Goal: Task Accomplishment & Management: Use online tool/utility

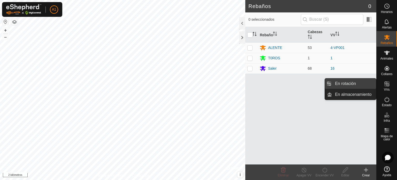
click at [359, 83] on link "En rotación" at bounding box center [354, 83] width 44 height 10
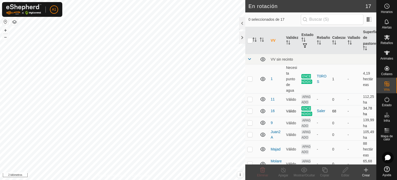
click at [248, 113] on p-checkbox at bounding box center [249, 111] width 5 height 4
checkbox input "true"
click at [331, 174] on div "Copiar" at bounding box center [324, 175] width 21 height 5
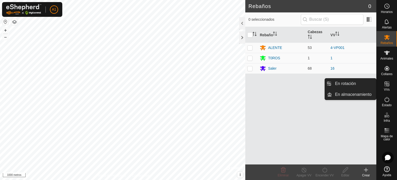
click at [388, 83] on icon at bounding box center [387, 84] width 6 height 6
click at [348, 84] on link "En rotación" at bounding box center [354, 83] width 44 height 10
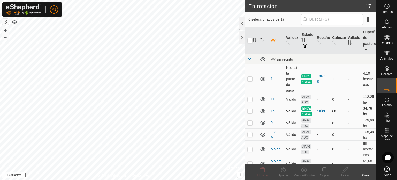
click at [249, 113] on p-checkbox at bounding box center [249, 111] width 5 height 4
checkbox input "true"
click at [325, 171] on icon at bounding box center [325, 169] width 6 height 6
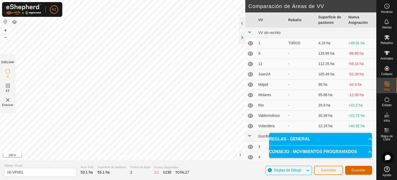
click at [358, 168] on span "Guardar" at bounding box center [359, 170] width 14 height 4
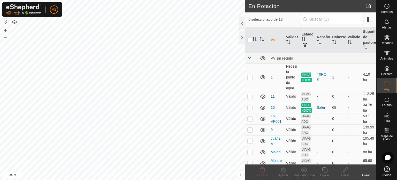
click at [249, 120] on p-checkbox at bounding box center [249, 118] width 5 height 4
checkbox input "true"
click at [344, 173] on div "Editar" at bounding box center [345, 175] width 21 height 5
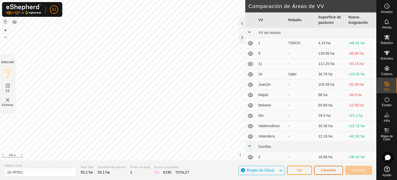
click at [336, 170] on span "Cancelar" at bounding box center [329, 170] width 16 height 4
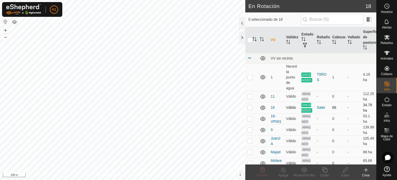
click at [249, 109] on p-checkbox at bounding box center [249, 107] width 5 height 4
checkbox input "false"
click at [249, 120] on p-checkbox at bounding box center [249, 118] width 5 height 4
checkbox input "true"
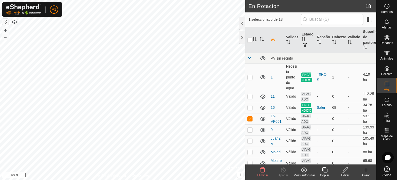
click at [344, 175] on div "Editar" at bounding box center [345, 175] width 21 height 5
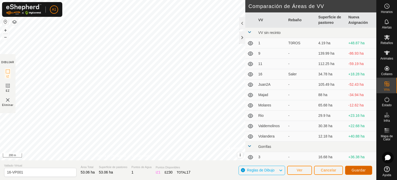
click at [358, 170] on span "Guardar" at bounding box center [359, 170] width 14 height 4
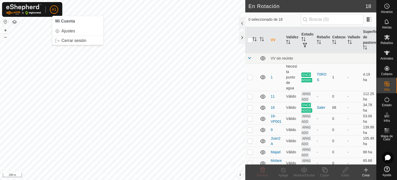
click at [57, 8] on p-avatar "A1" at bounding box center [54, 9] width 8 height 8
click at [69, 41] on link "Cerrar sesión" at bounding box center [77, 40] width 51 height 8
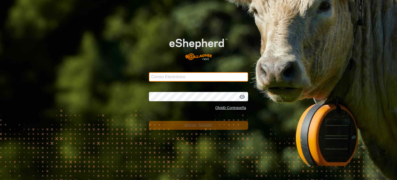
type input "aytoalmaraz@correoganadero.es"
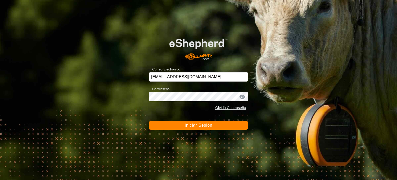
click at [203, 128] on button "Iniciar Sesión" at bounding box center [198, 125] width 99 height 9
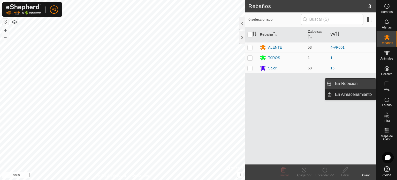
click at [350, 85] on link "En Rotación" at bounding box center [354, 83] width 44 height 10
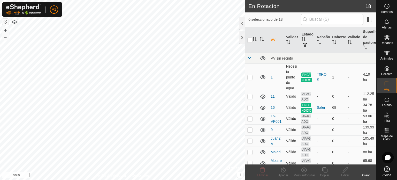
click at [248, 120] on p-checkbox at bounding box center [249, 118] width 5 height 4
checkbox input "false"
click at [247, 135] on td at bounding box center [251, 129] width 12 height 11
click at [250, 132] on p-checkbox at bounding box center [249, 129] width 5 height 4
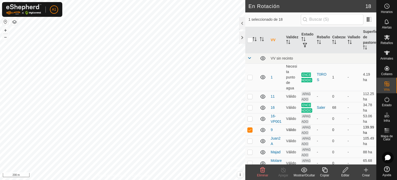
checkbox input "false"
click at [273, 40] on th "VV" at bounding box center [277, 40] width 16 height 26
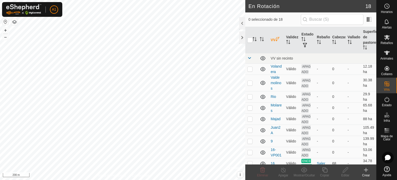
click at [273, 40] on th "VV" at bounding box center [277, 40] width 16 height 26
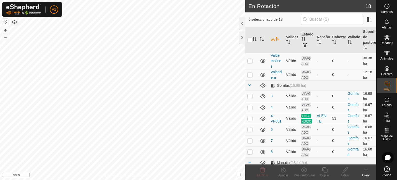
scroll to position [130, 0]
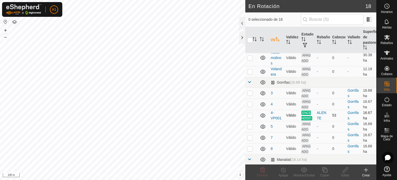
click at [249, 117] on p-checkbox at bounding box center [249, 115] width 5 height 4
checkbox input "false"
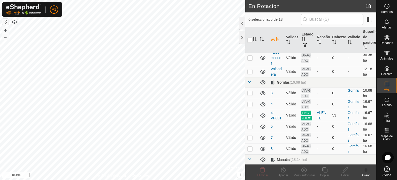
click at [247, 139] on p-checkbox at bounding box center [249, 137] width 5 height 4
click at [249, 139] on p-checkbox at bounding box center [249, 137] width 5 height 4
checkbox input "false"
click at [250, 84] on span at bounding box center [249, 82] width 4 height 4
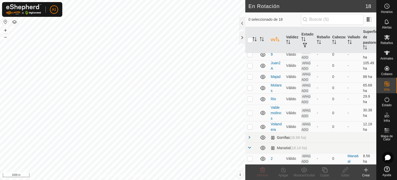
click at [250, 137] on span at bounding box center [249, 137] width 4 height 4
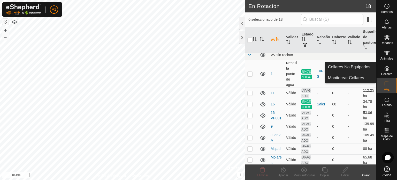
scroll to position [0, 0]
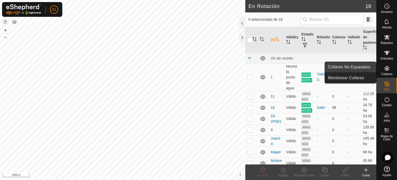
click at [350, 69] on link "Collares No Equipados" at bounding box center [350, 67] width 51 height 10
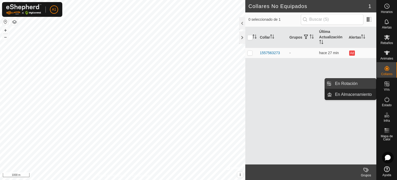
click at [352, 82] on link "En Rotación" at bounding box center [354, 83] width 44 height 10
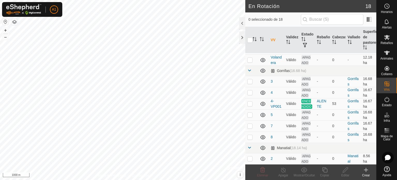
scroll to position [155, 0]
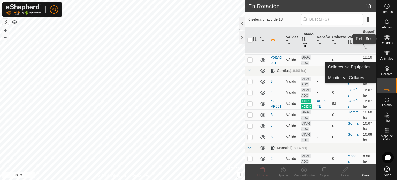
click at [385, 40] on icon at bounding box center [387, 37] width 6 height 6
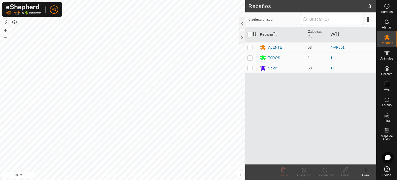
click at [248, 68] on p-checkbox at bounding box center [249, 68] width 5 height 4
checkbox input "true"
click at [325, 172] on icon at bounding box center [324, 169] width 5 height 5
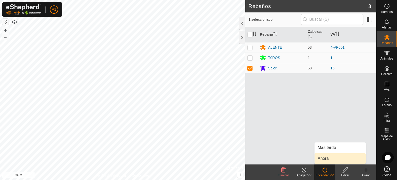
click at [324, 159] on link "Ahora" at bounding box center [340, 158] width 51 height 10
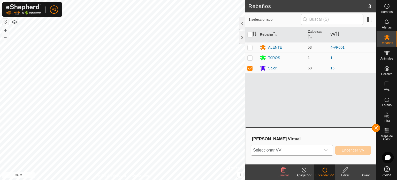
click at [326, 150] on icon "dropdown trigger" at bounding box center [326, 150] width 4 height 4
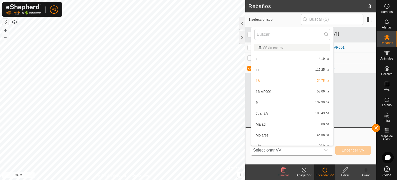
scroll to position [6, 0]
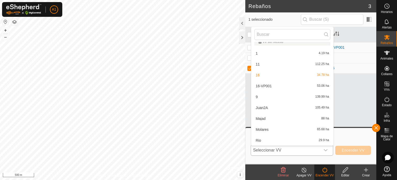
click at [260, 85] on li "16-VP001 53.06 ha" at bounding box center [292, 86] width 82 height 10
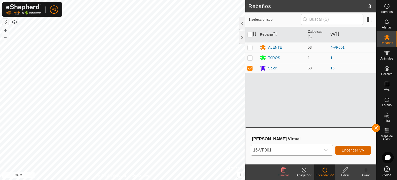
click at [347, 148] on span "Encender VV" at bounding box center [353, 150] width 23 height 4
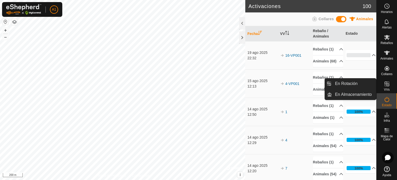
click at [386, 85] on icon at bounding box center [387, 84] width 6 height 6
click at [349, 83] on span "En Rotación" at bounding box center [346, 83] width 22 height 6
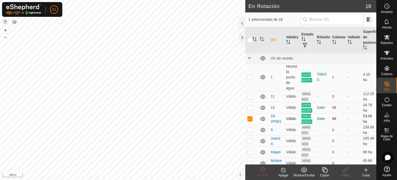
click at [250, 120] on p-checkbox at bounding box center [249, 118] width 5 height 4
checkbox input "false"
